Goal: Information Seeking & Learning: Learn about a topic

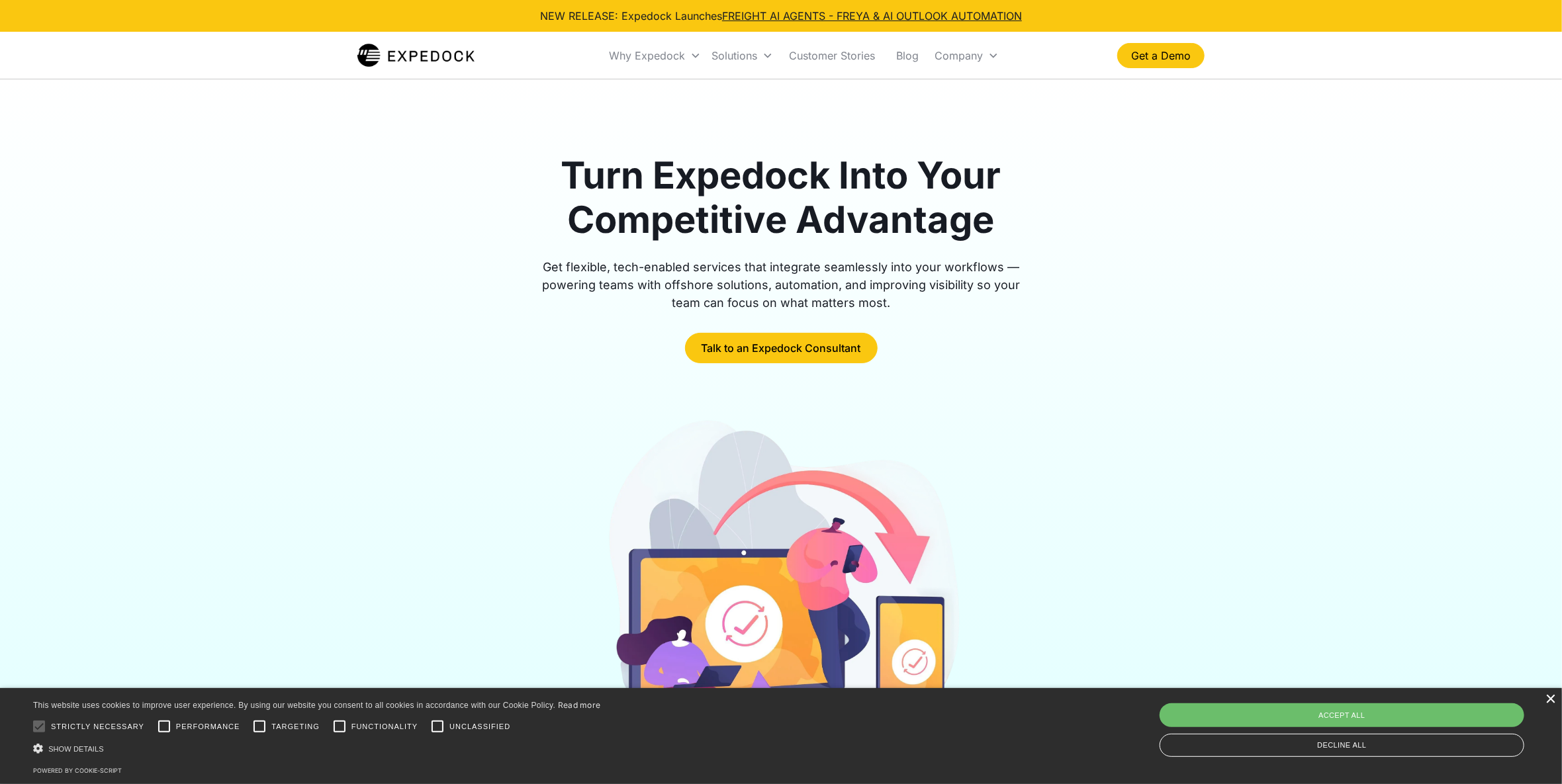
click at [1549, 698] on div "×" at bounding box center [1550, 700] width 10 height 10
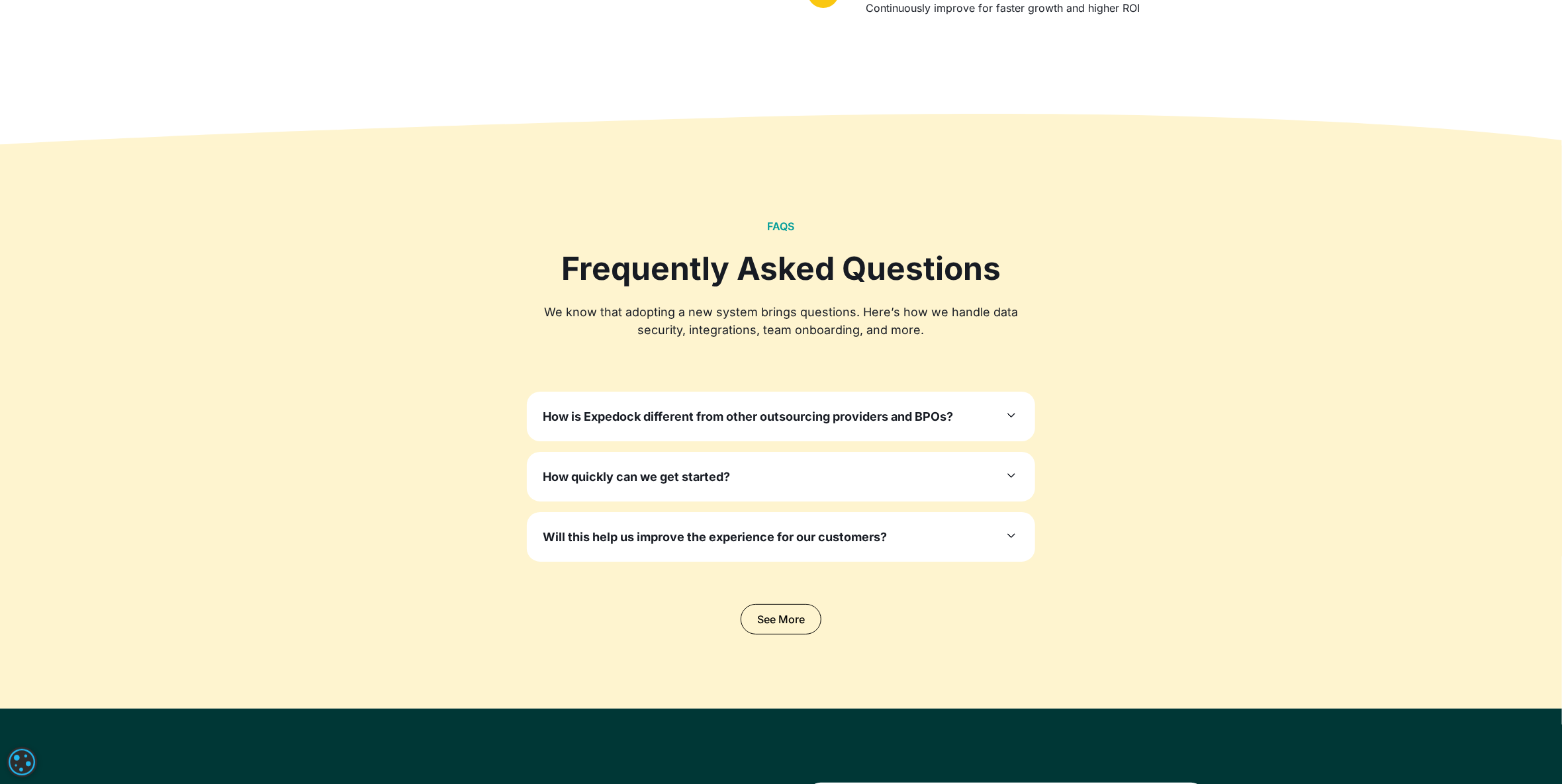
scroll to position [3819, 0]
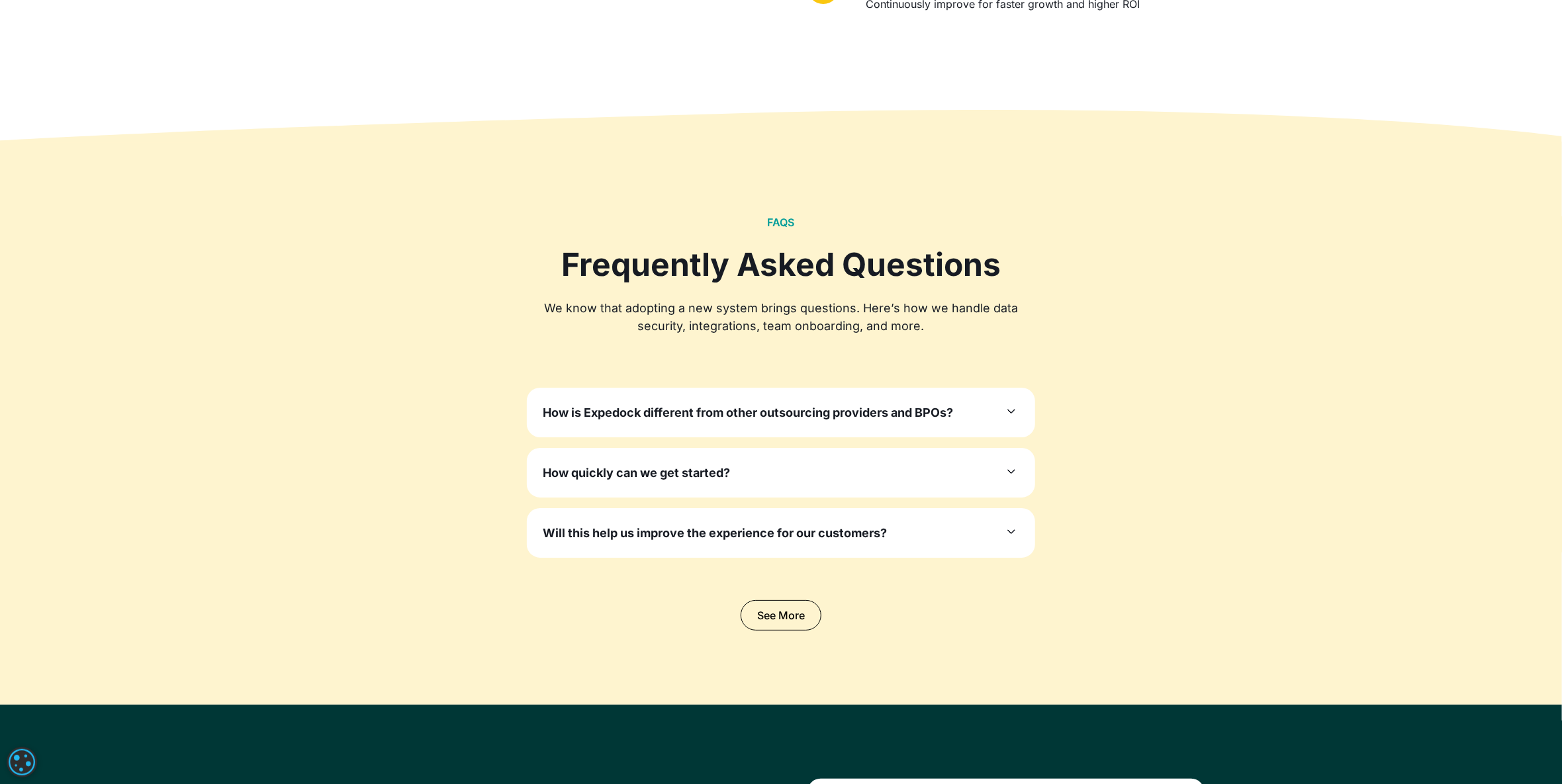
click at [940, 413] on h3 "How is Expedock different from other outsourcing providers and BPOs?" at bounding box center [748, 412] width 410 height 18
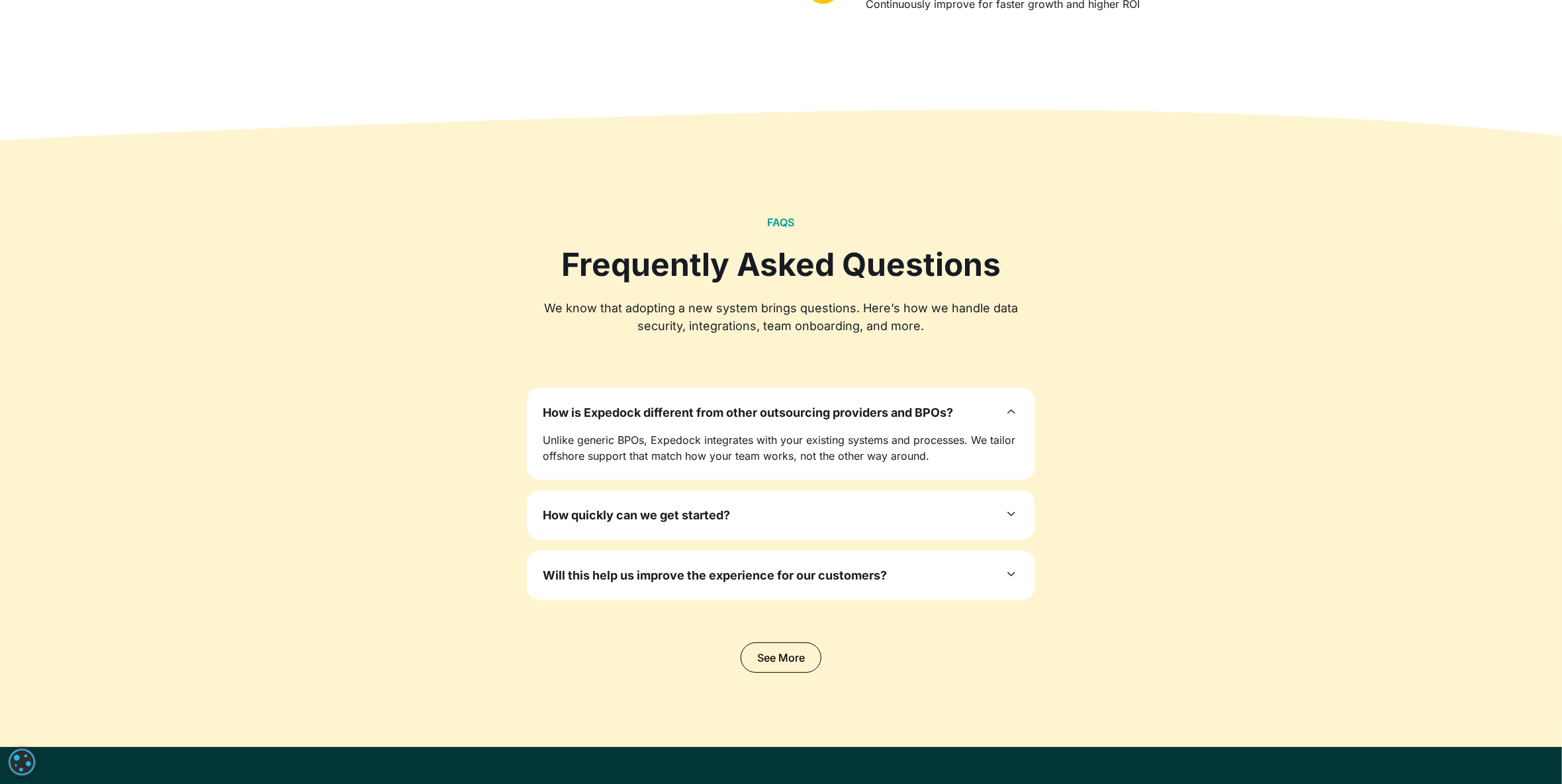
click at [664, 508] on h3 "How quickly can we get started?" at bounding box center [636, 515] width 187 height 18
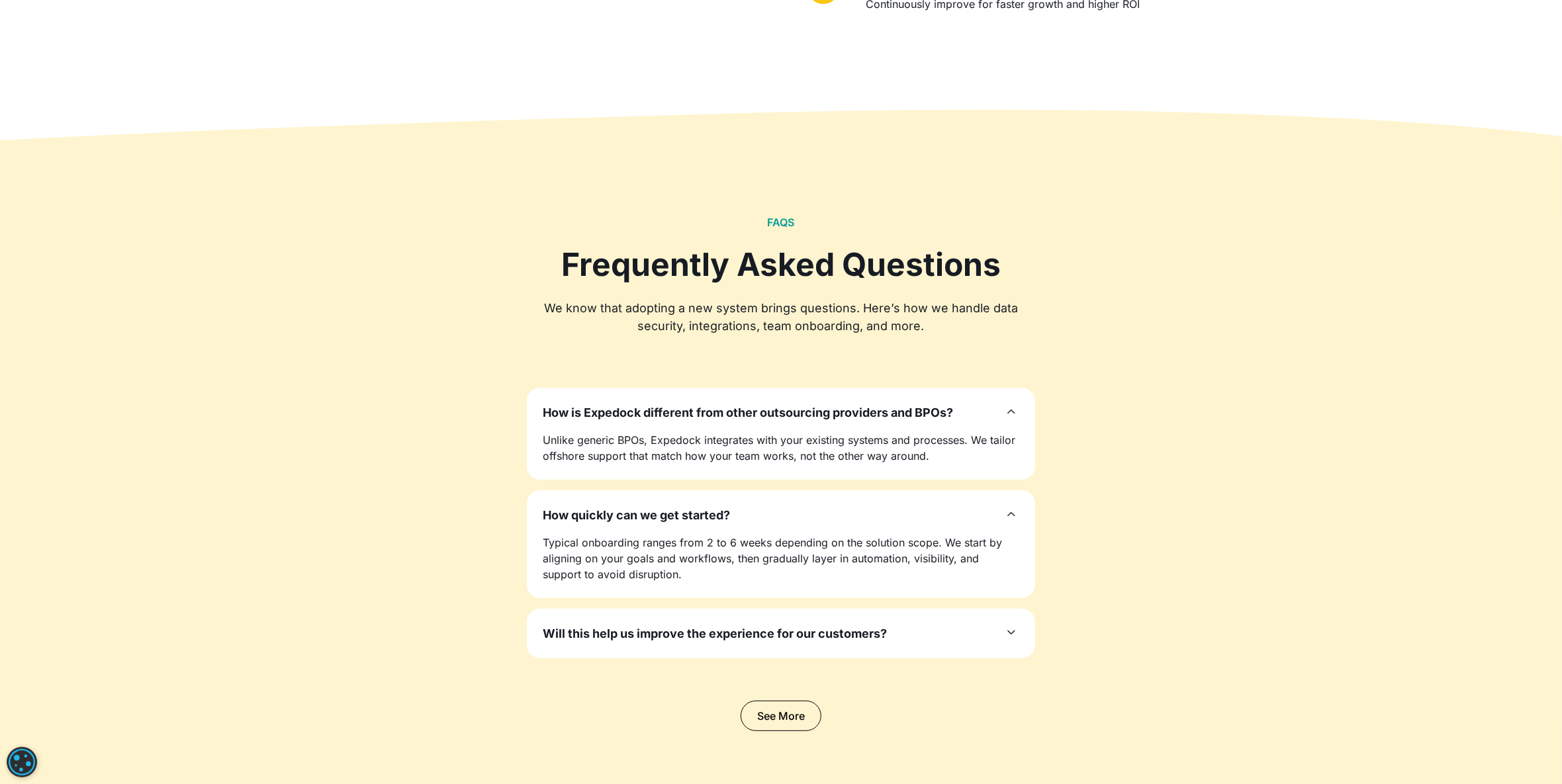
click at [636, 658] on div at bounding box center [781, 680] width 847 height 42
click at [640, 652] on div "Will this help us improve the experience for our customers? Yes. Highly qualifi…" at bounding box center [781, 633] width 508 height 49
click at [674, 628] on h3 "Will this help us improve the experience for our customers?" at bounding box center [715, 633] width 344 height 18
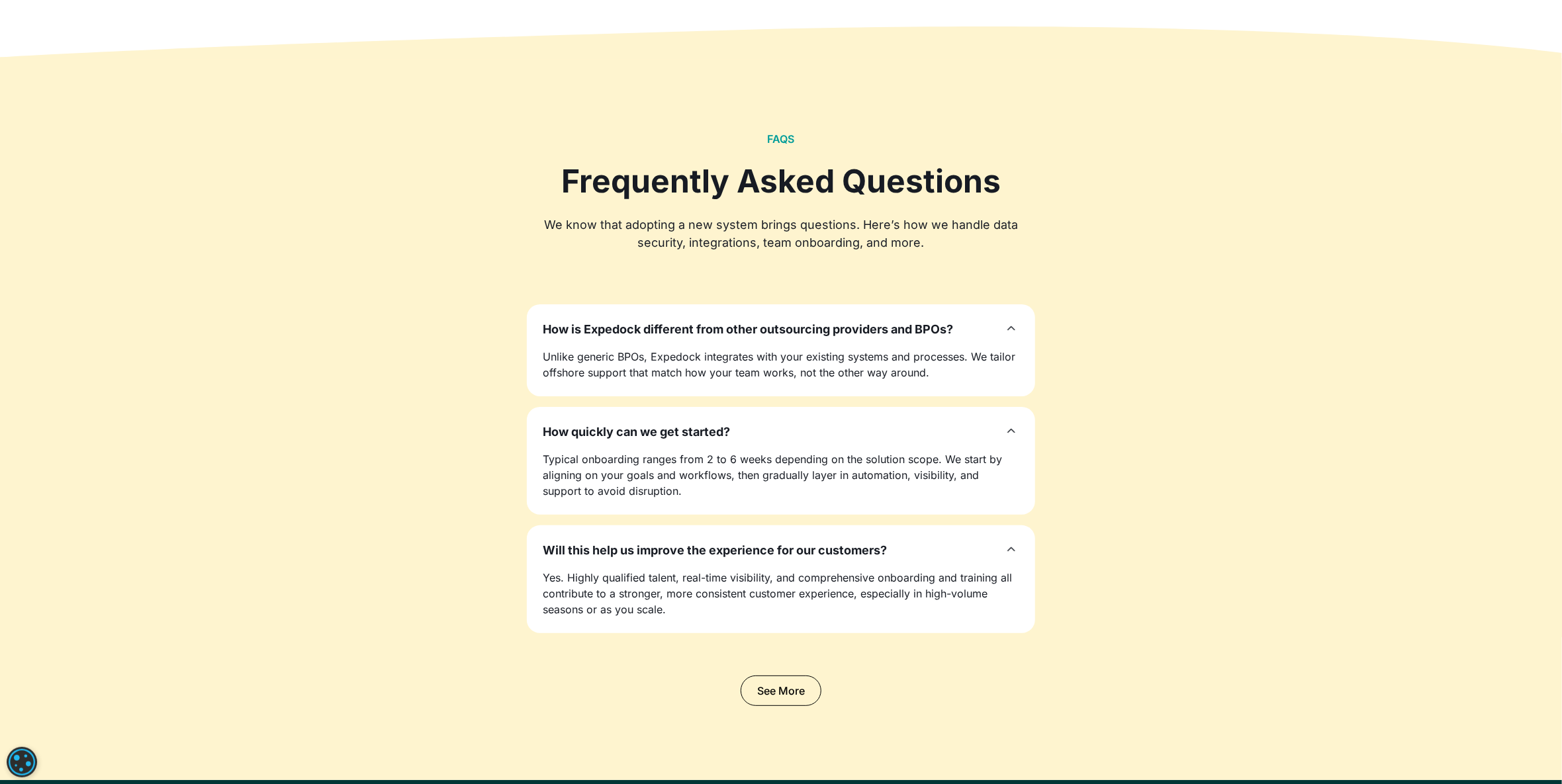
scroll to position [3943, 0]
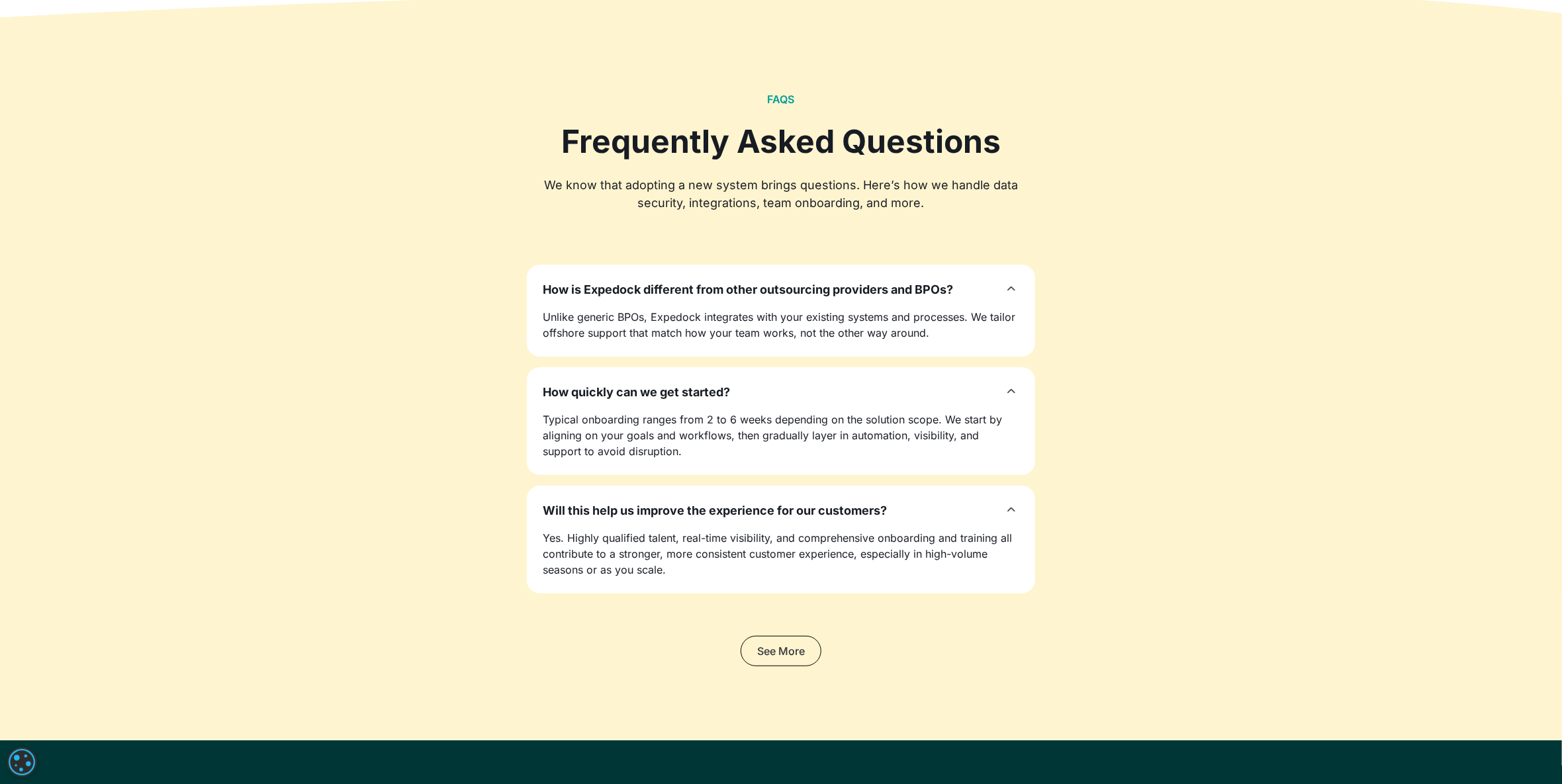
click at [778, 656] on link "See More" at bounding box center [781, 651] width 81 height 31
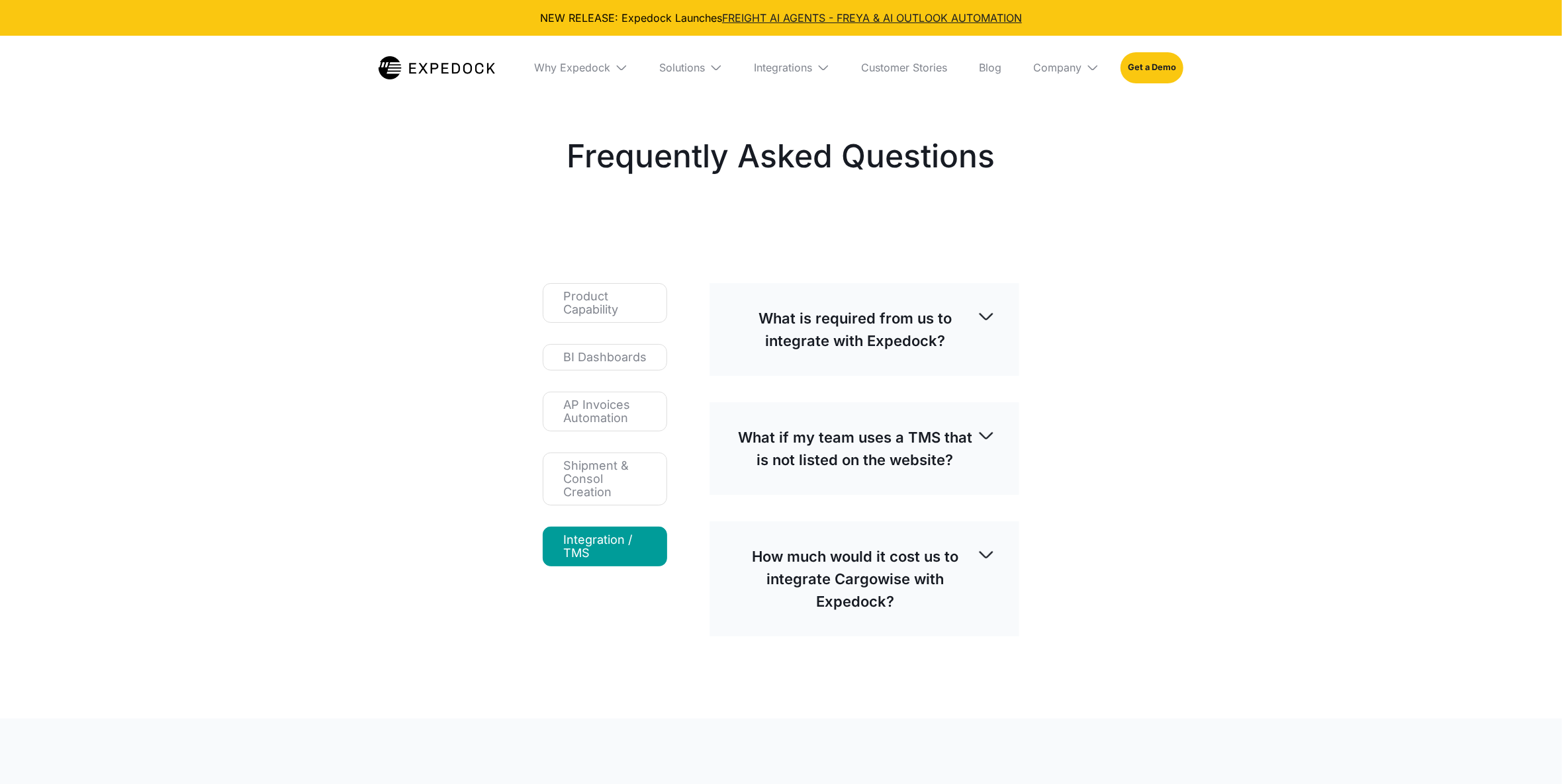
select select
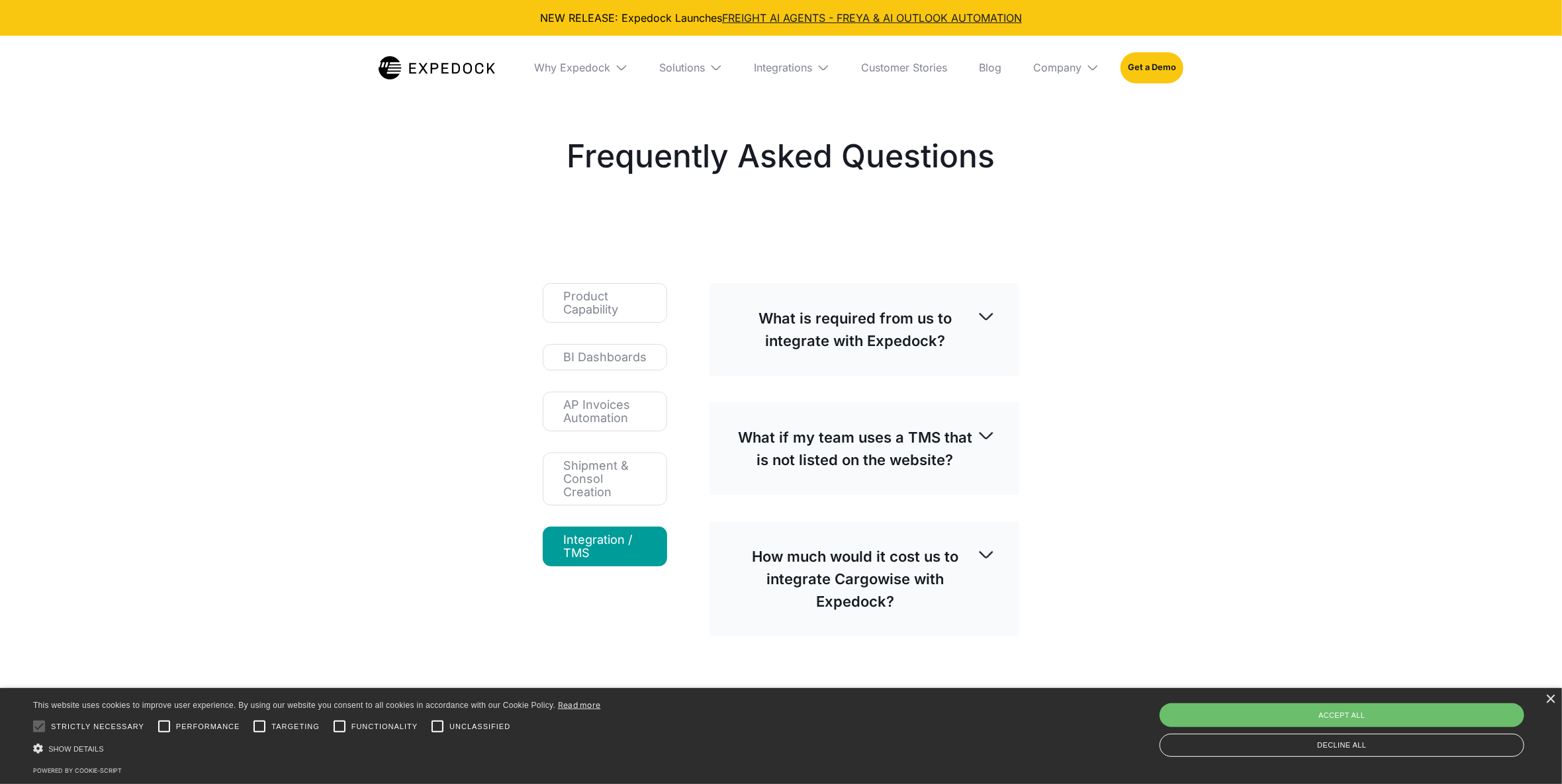
click at [728, 69] on div "Solutions" at bounding box center [691, 67] width 84 height 64
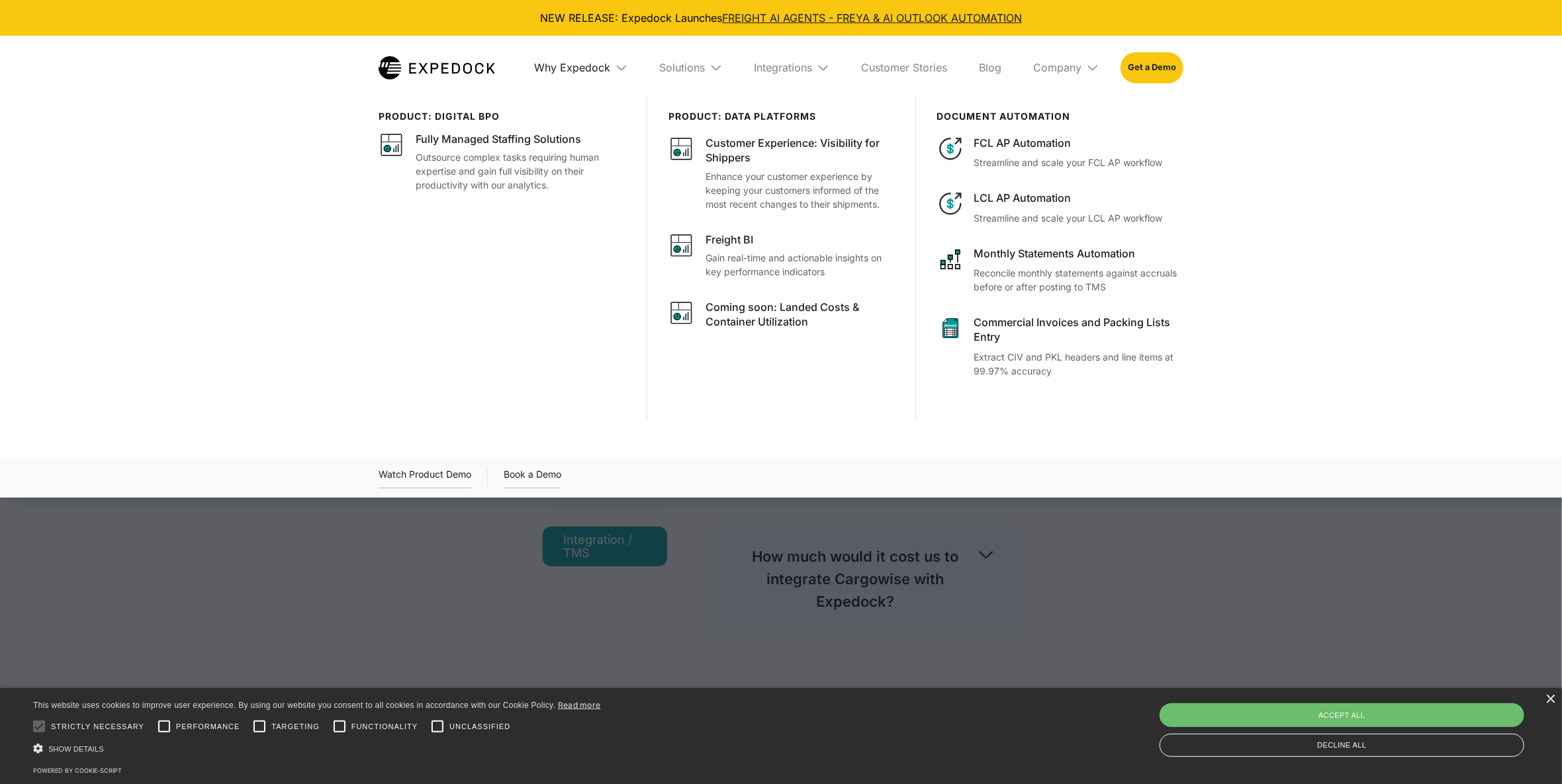
click at [603, 71] on div "Why Expedock" at bounding box center [573, 68] width 76 height 13
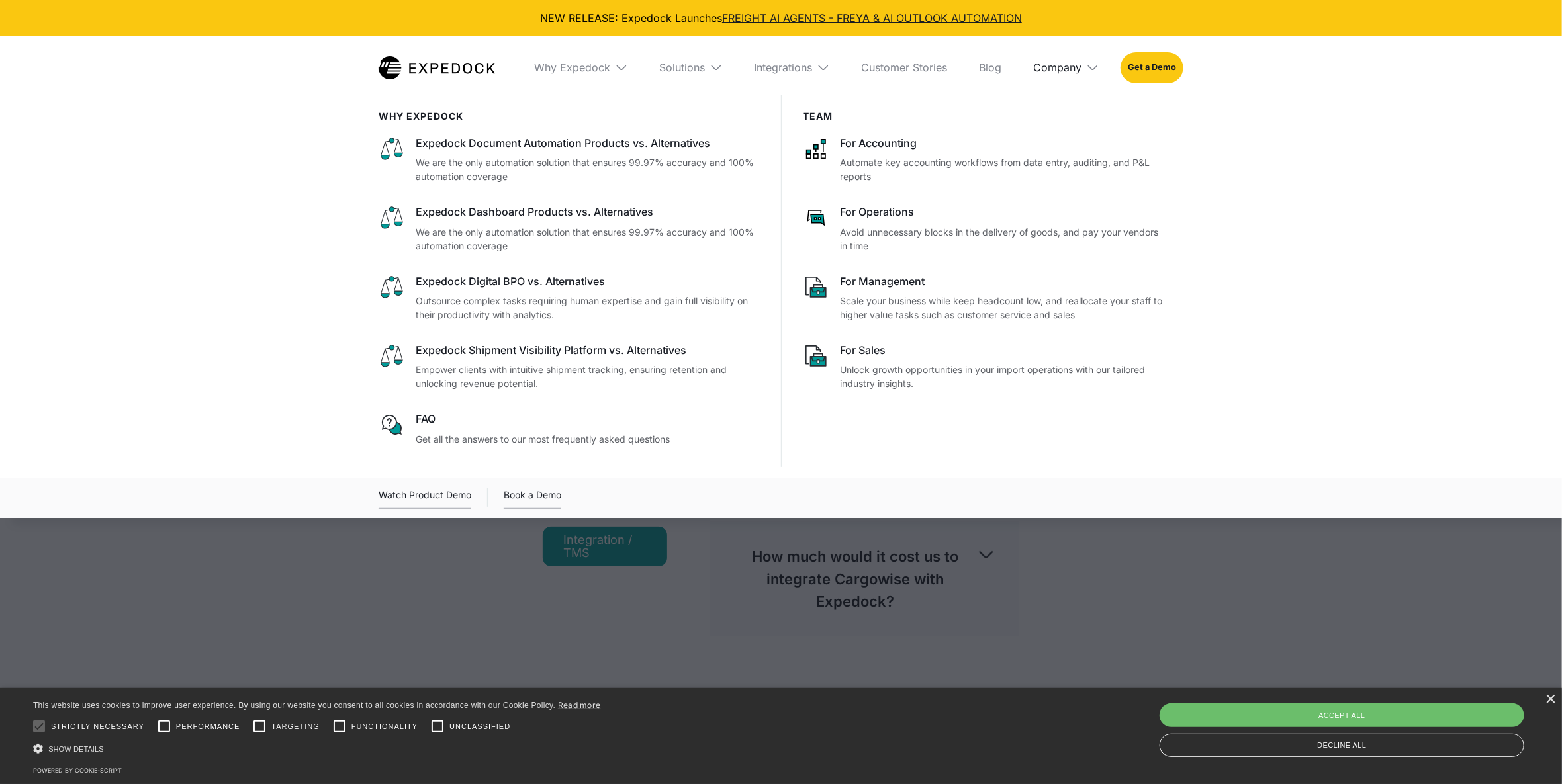
click at [1069, 72] on div "Company" at bounding box center [1058, 68] width 49 height 13
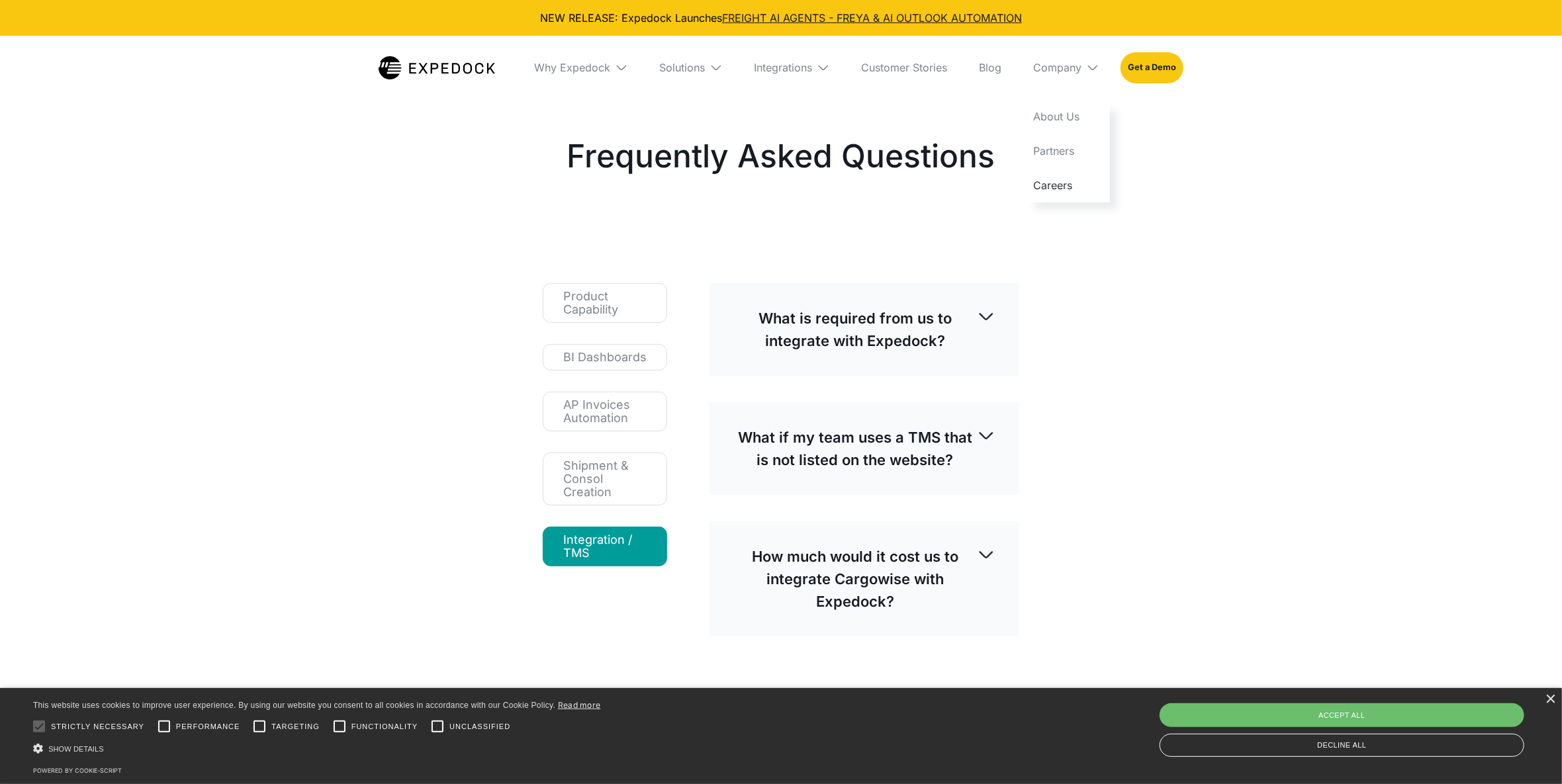
click at [1062, 188] on link "Careers" at bounding box center [1066, 185] width 86 height 35
